Goal: Task Accomplishment & Management: Use online tool/utility

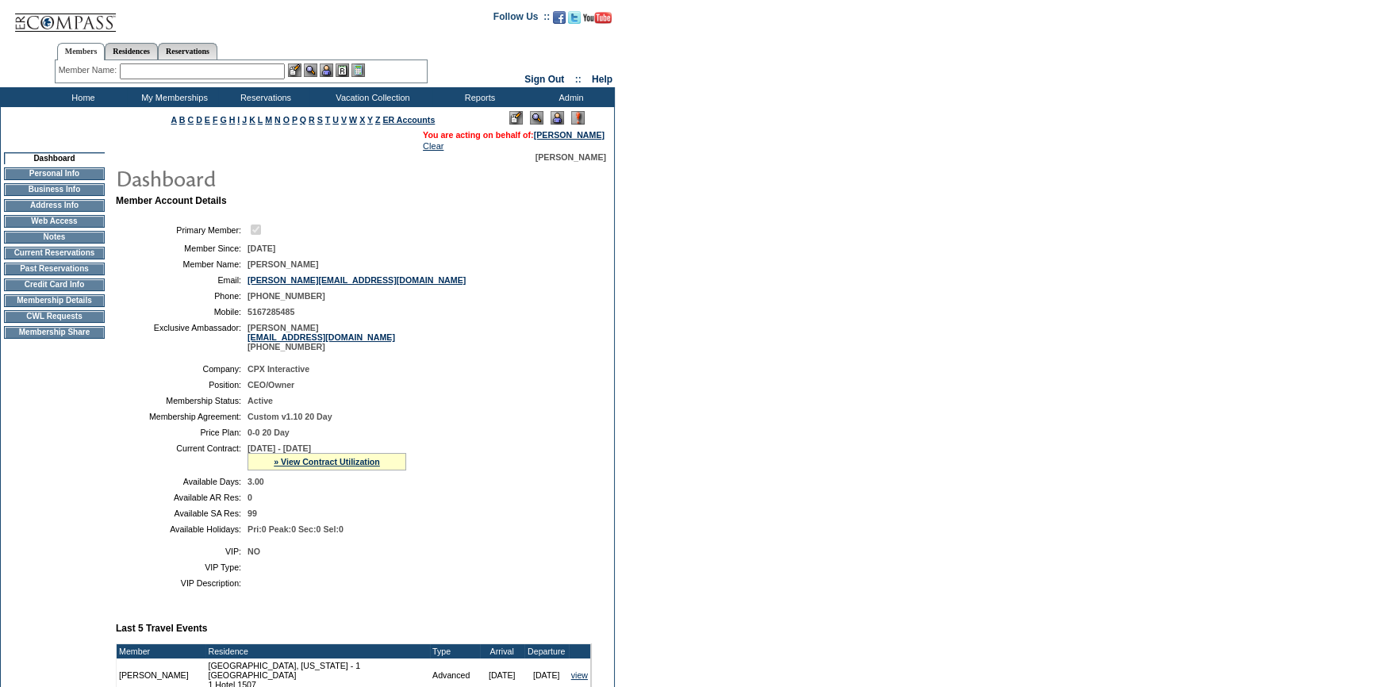
click at [220, 65] on input "text" at bounding box center [202, 71] width 165 height 16
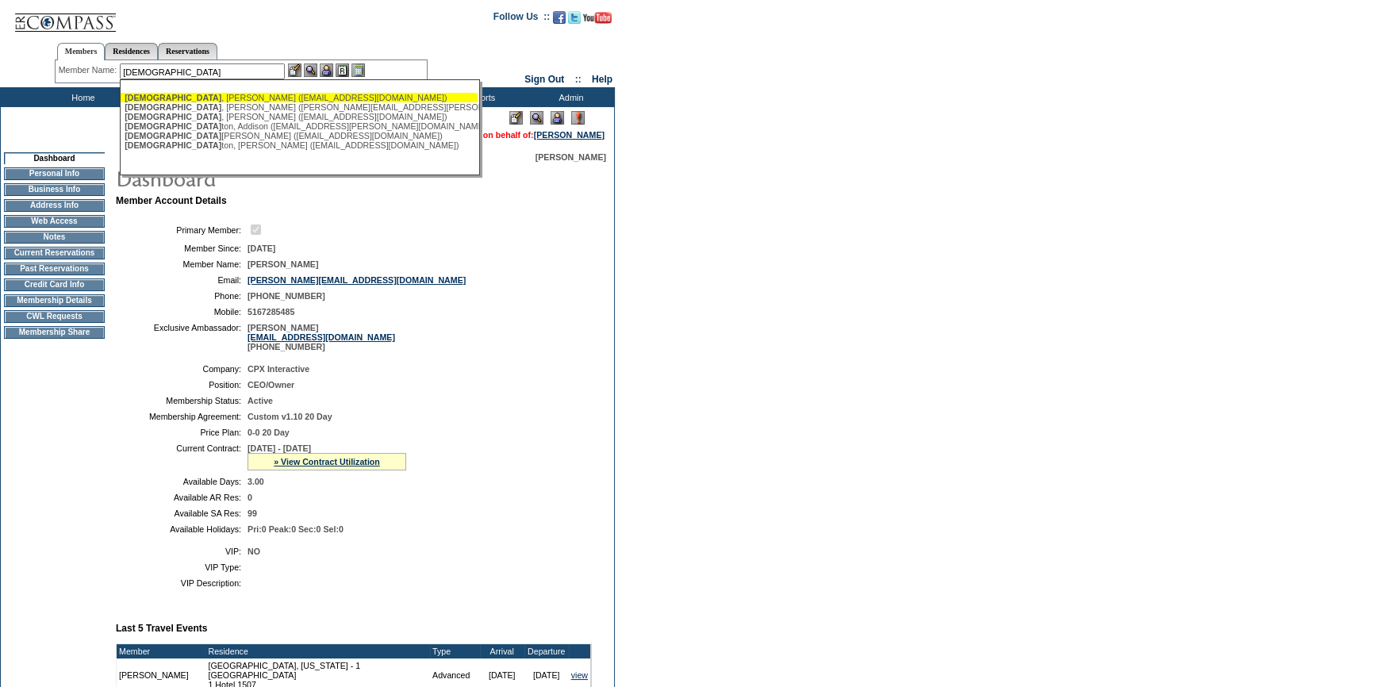
click at [264, 94] on div "[PERSON_NAME] ([EMAIL_ADDRESS][DOMAIN_NAME])" at bounding box center [299, 98] width 349 height 10
type input "[PERSON_NAME] ([EMAIL_ADDRESS][DOMAIN_NAME])"
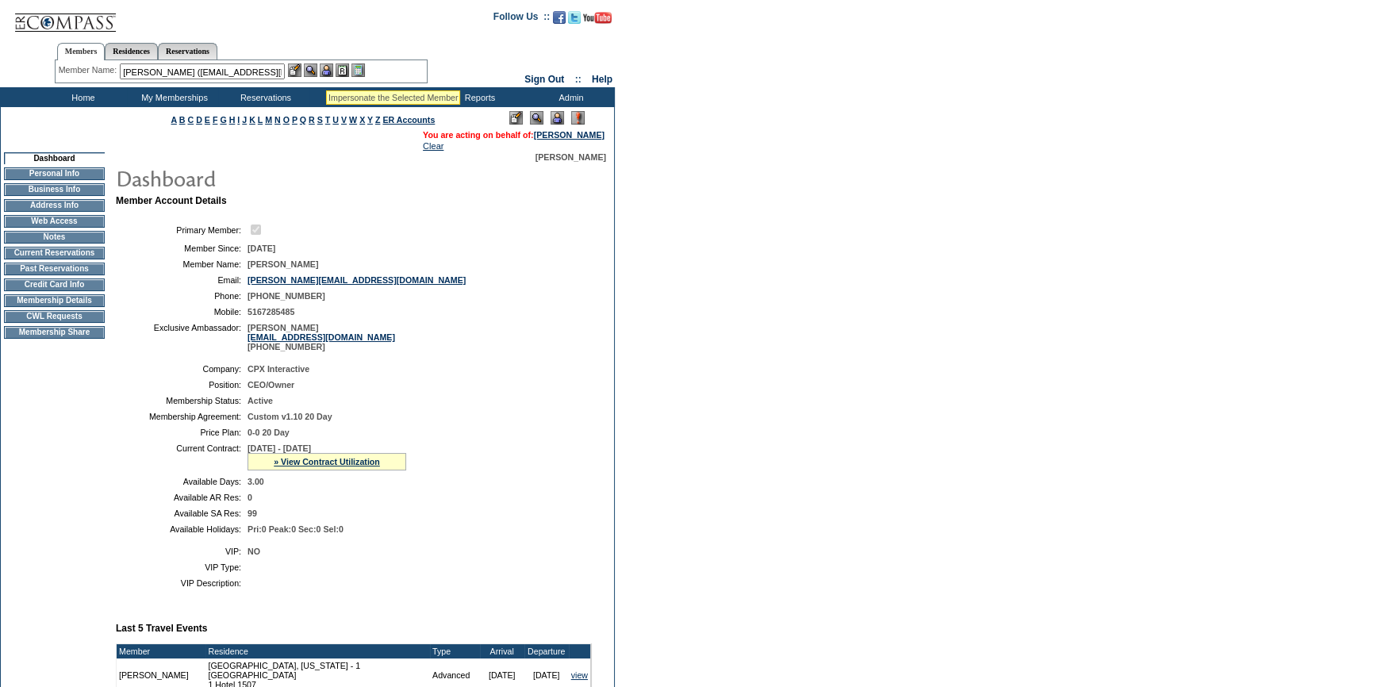
click at [326, 71] on img at bounding box center [326, 69] width 13 height 13
click at [317, 70] on img at bounding box center [310, 69] width 13 height 13
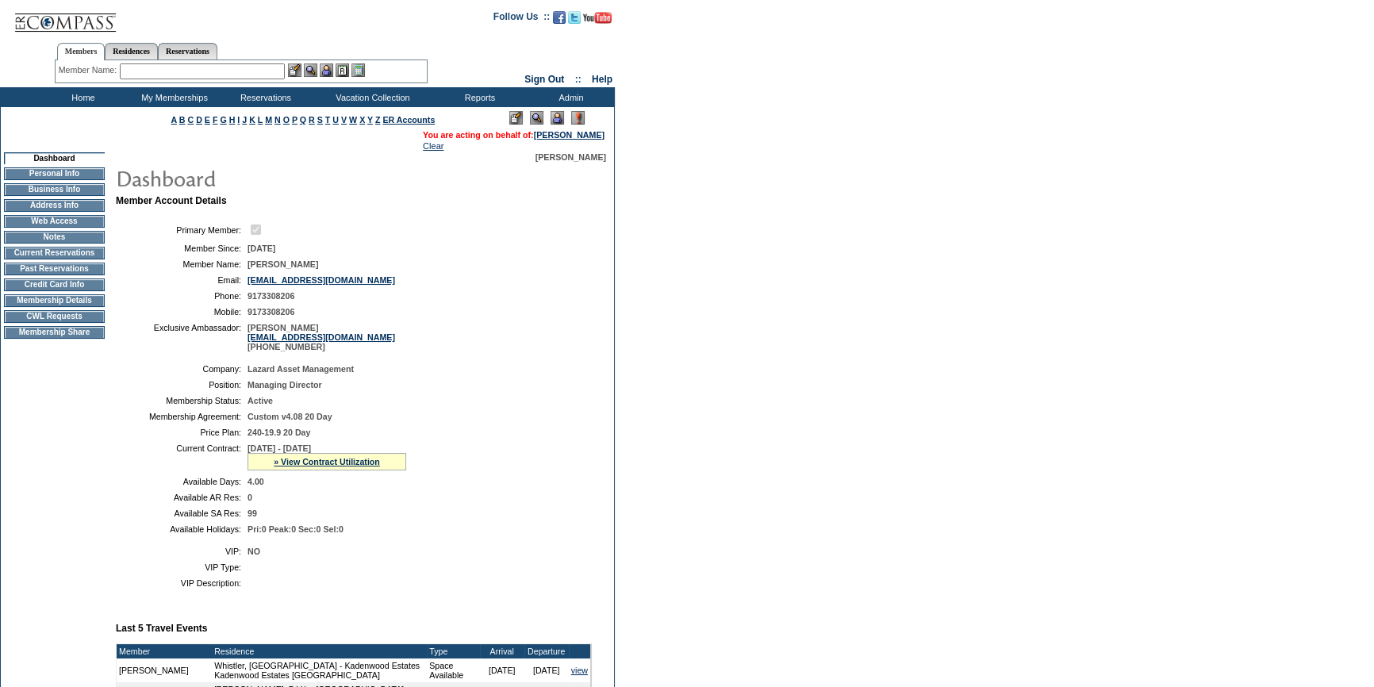
click at [146, 66] on input "text" at bounding box center [202, 71] width 165 height 16
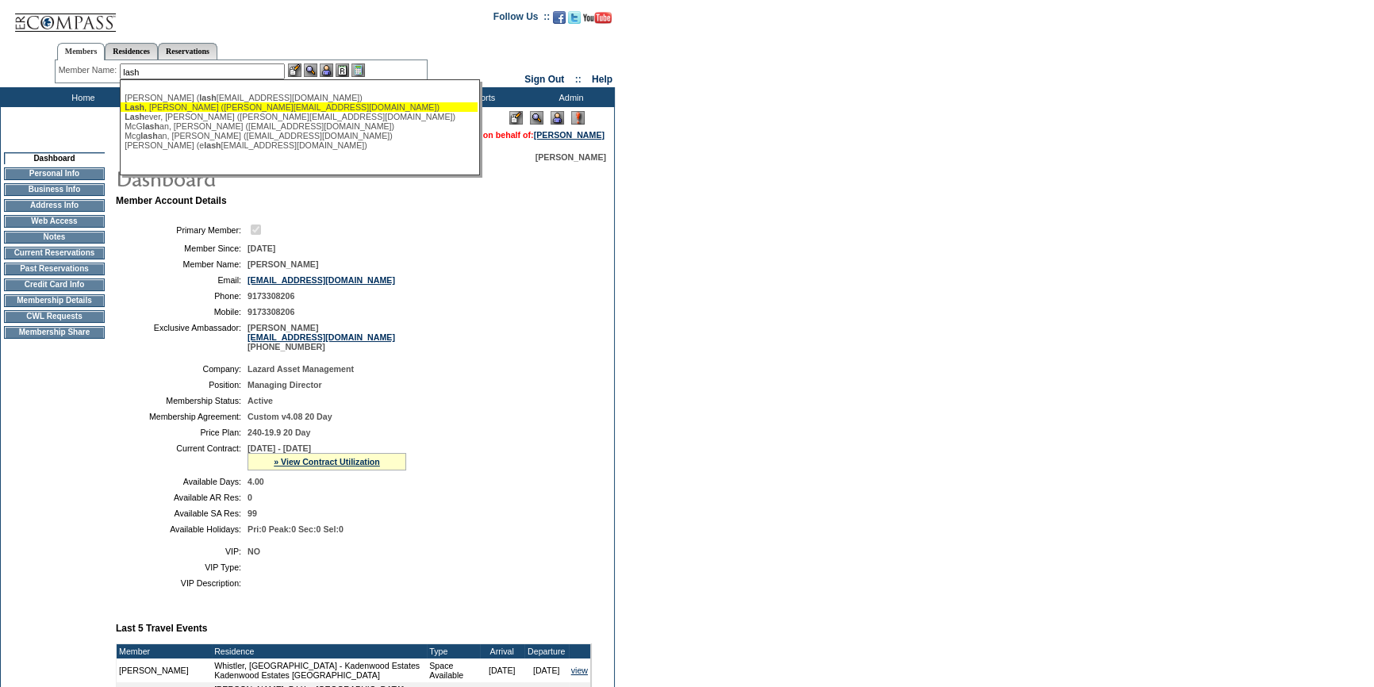
click at [143, 105] on span "Lash" at bounding box center [135, 107] width 20 height 10
type input "[PERSON_NAME] ([PERSON_NAME][EMAIL_ADDRESS][DOMAIN_NAME])"
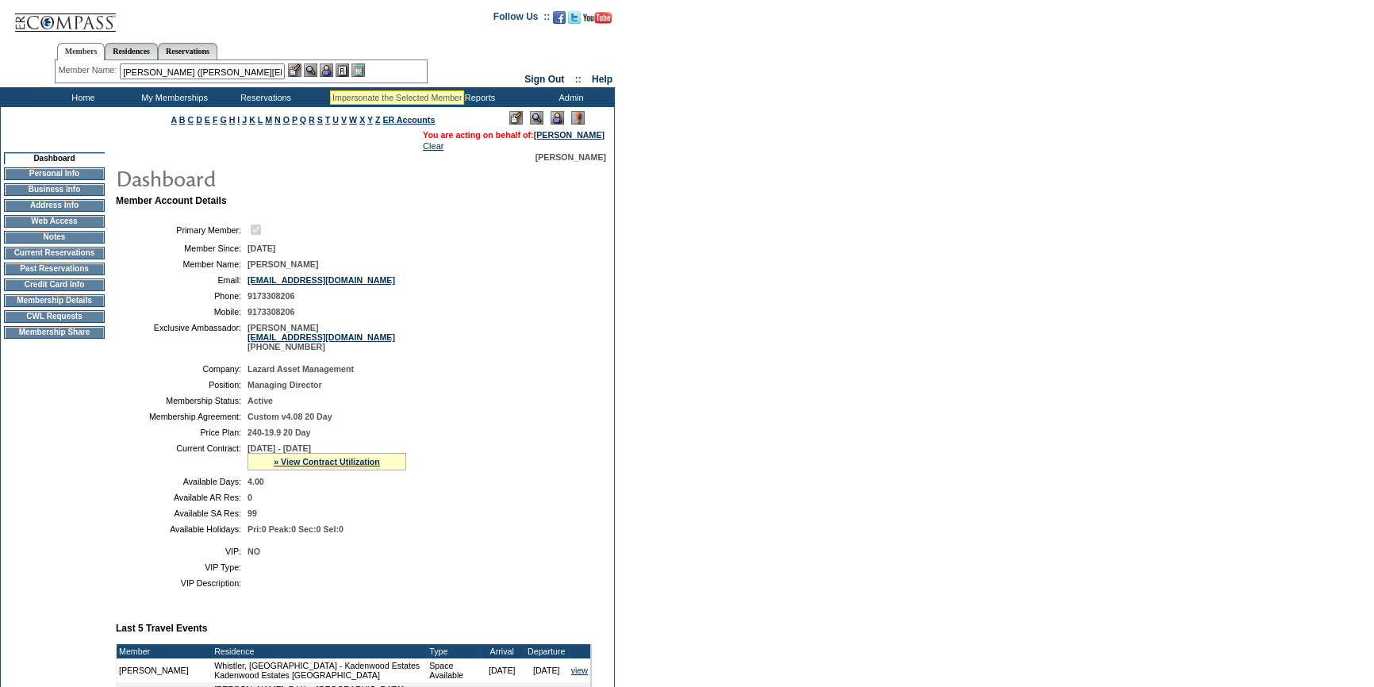
click at [330, 71] on img at bounding box center [326, 69] width 13 height 13
click at [317, 69] on img at bounding box center [310, 69] width 13 height 13
